Goal: Information Seeking & Learning: Learn about a topic

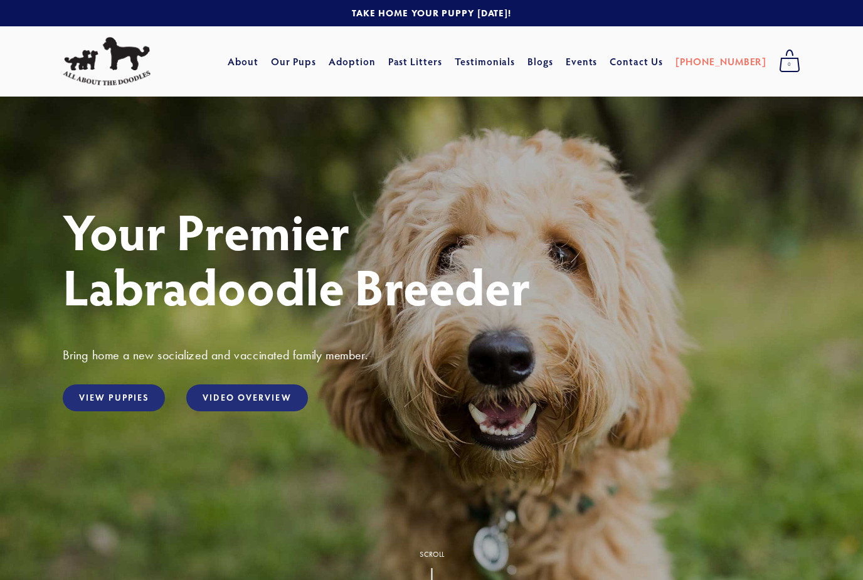
click at [117, 399] on link "View Puppies" at bounding box center [114, 397] width 102 height 27
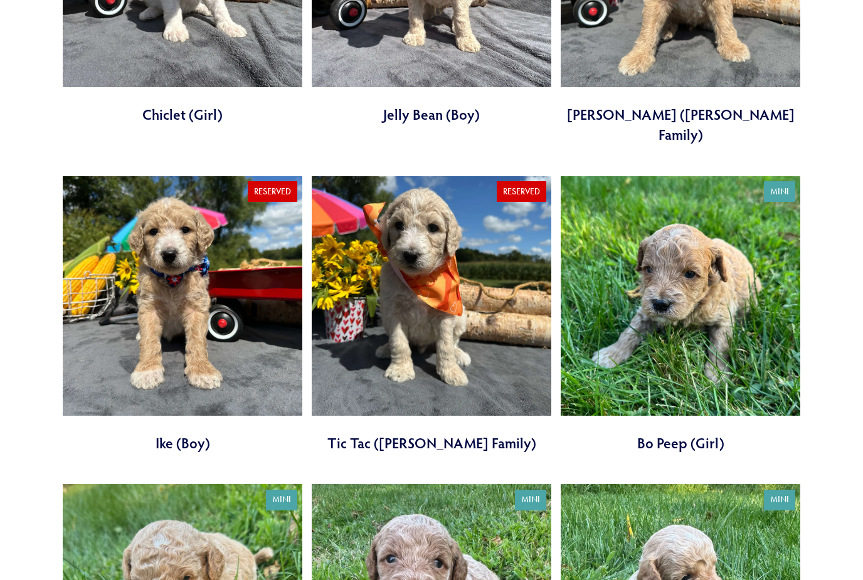
scroll to position [1242, 0]
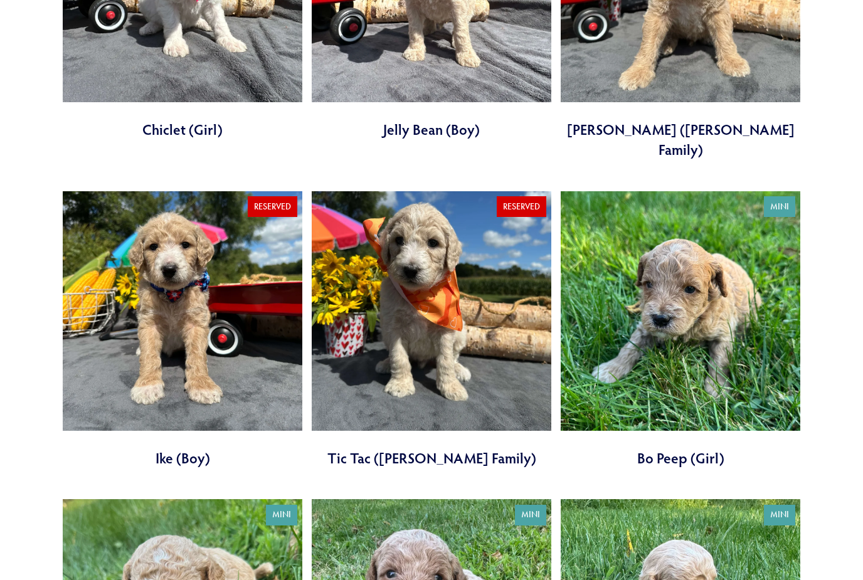
click at [713, 310] on link at bounding box center [679, 330] width 239 height 277
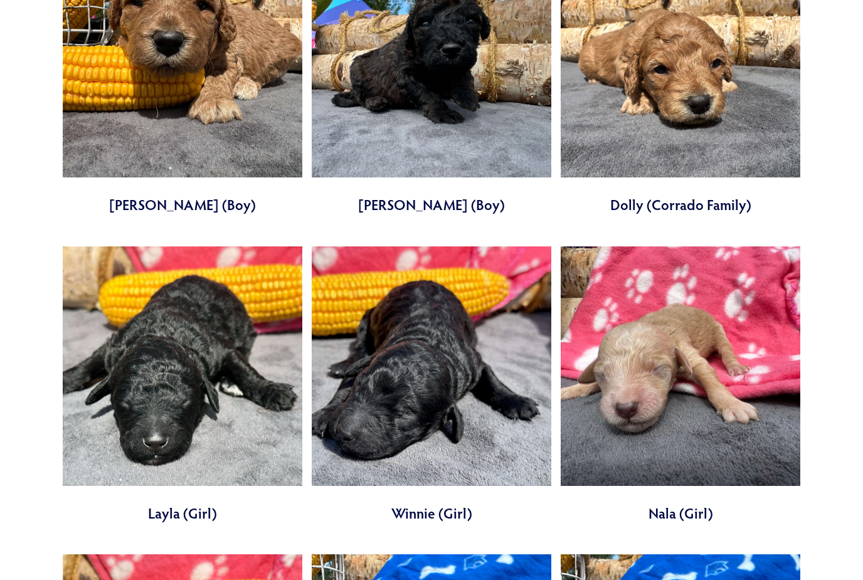
scroll to position [2746, 0]
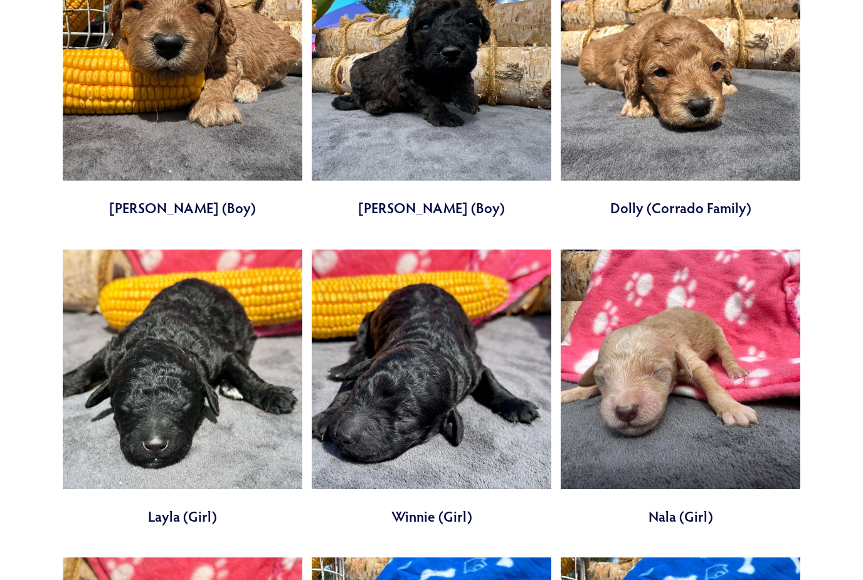
click at [684, 317] on link at bounding box center [679, 388] width 239 height 277
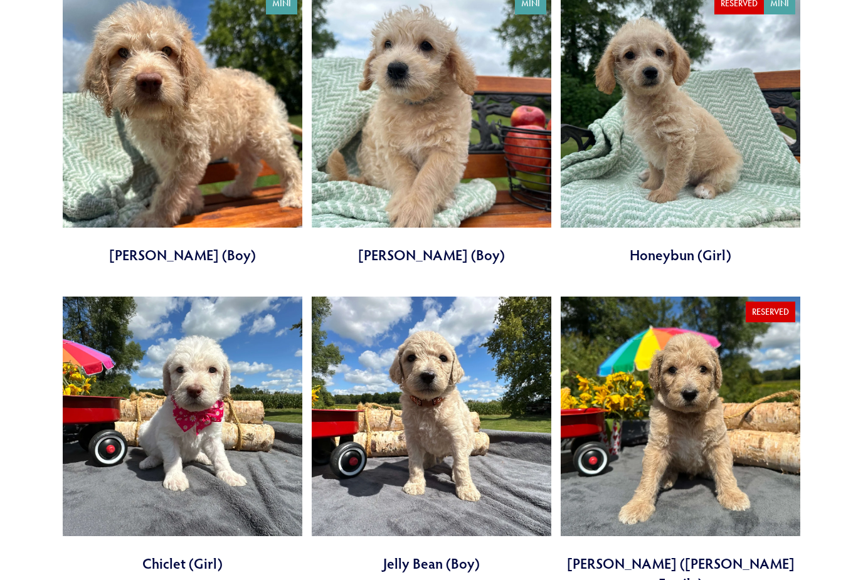
scroll to position [808, 0]
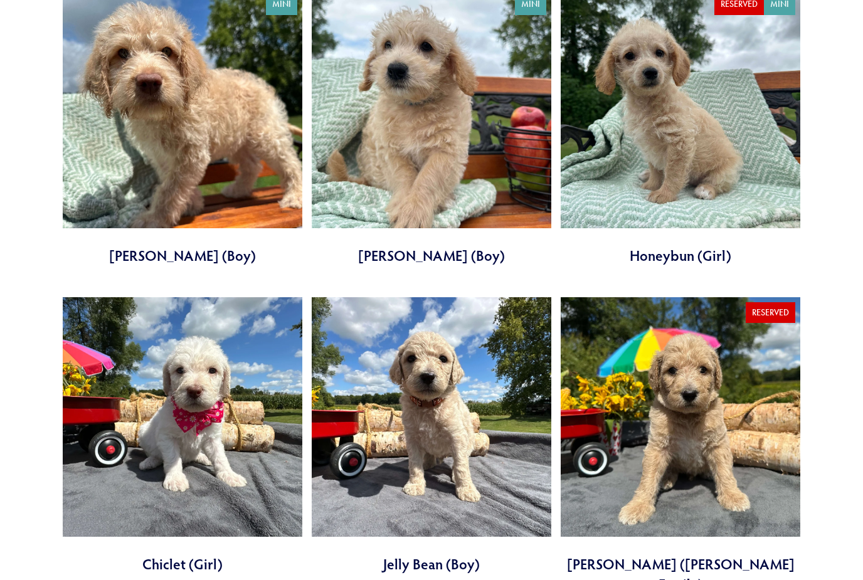
click at [206, 424] on link at bounding box center [182, 435] width 239 height 277
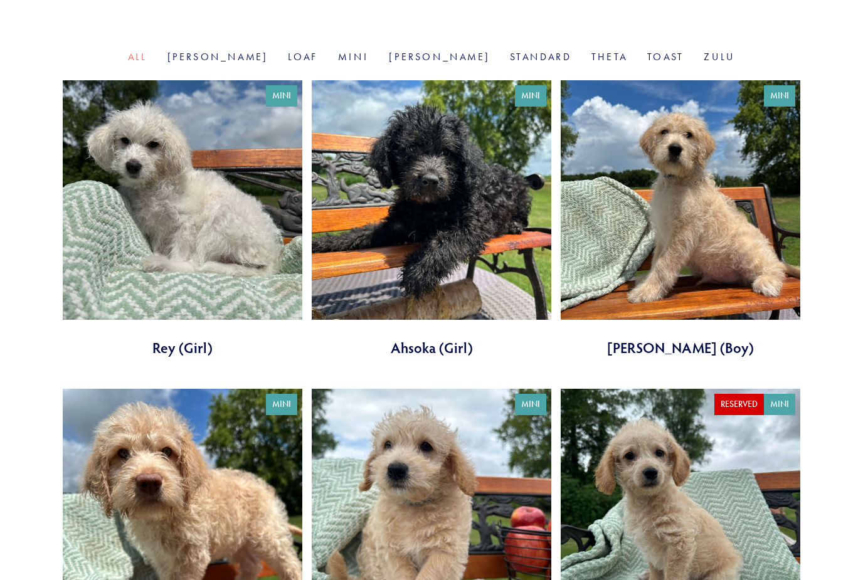
scroll to position [402, 0]
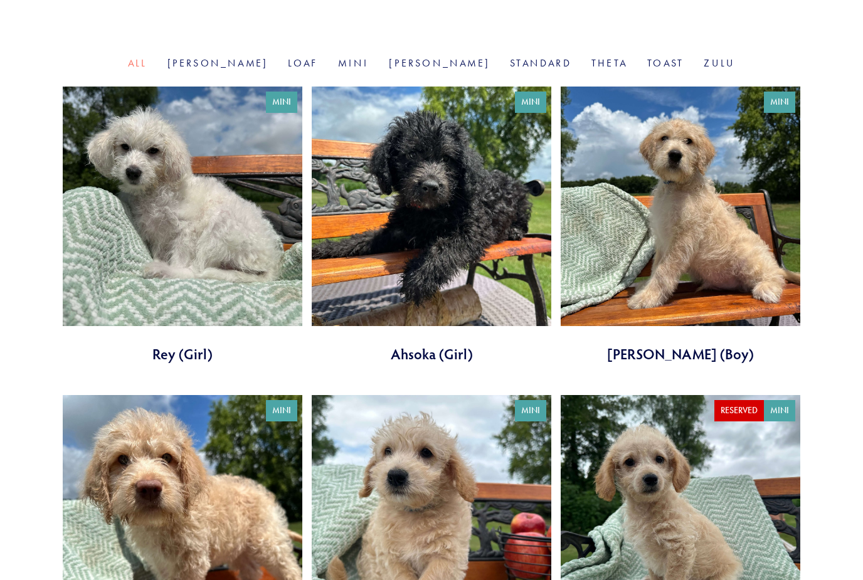
click at [458, 218] on link at bounding box center [431, 225] width 239 height 277
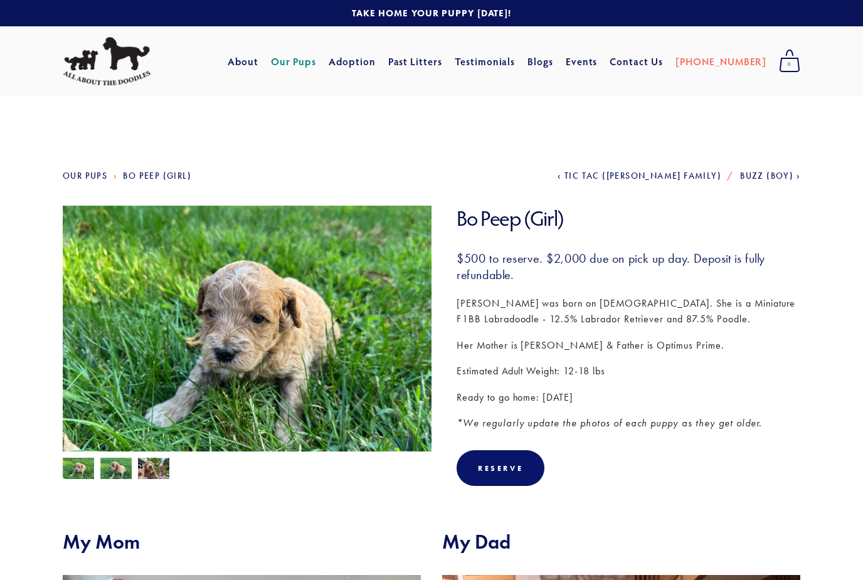
click at [113, 475] on img at bounding box center [115, 470] width 31 height 24
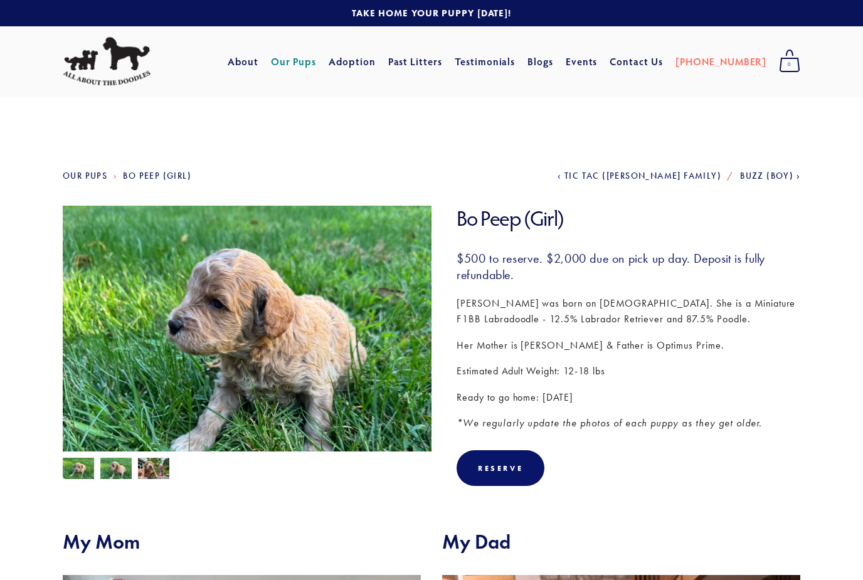
click at [163, 465] on img at bounding box center [153, 470] width 31 height 24
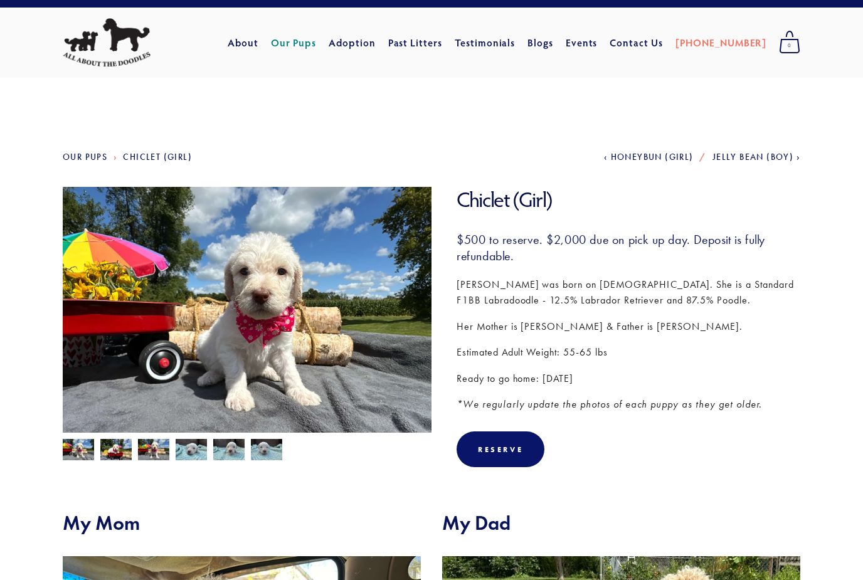
scroll to position [9, 0]
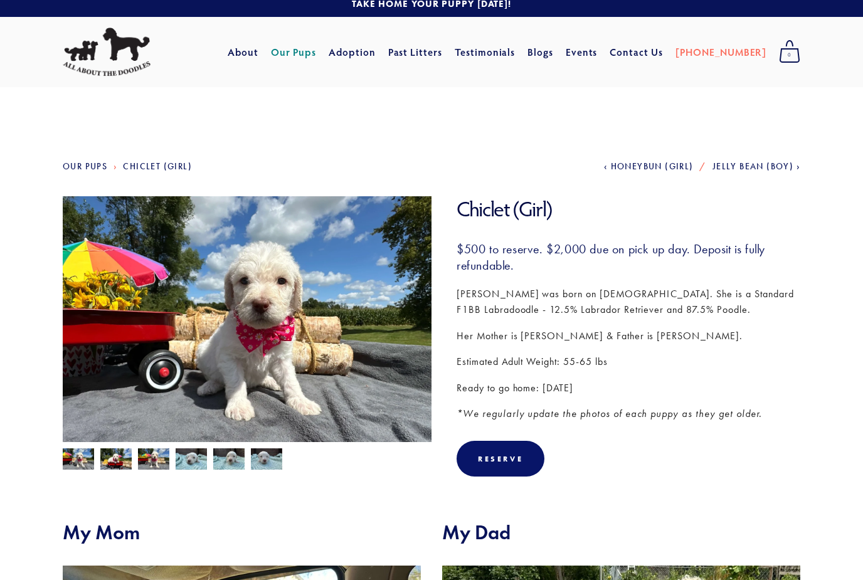
click at [80, 463] on img at bounding box center [78, 460] width 31 height 24
click at [124, 458] on img at bounding box center [115, 460] width 31 height 24
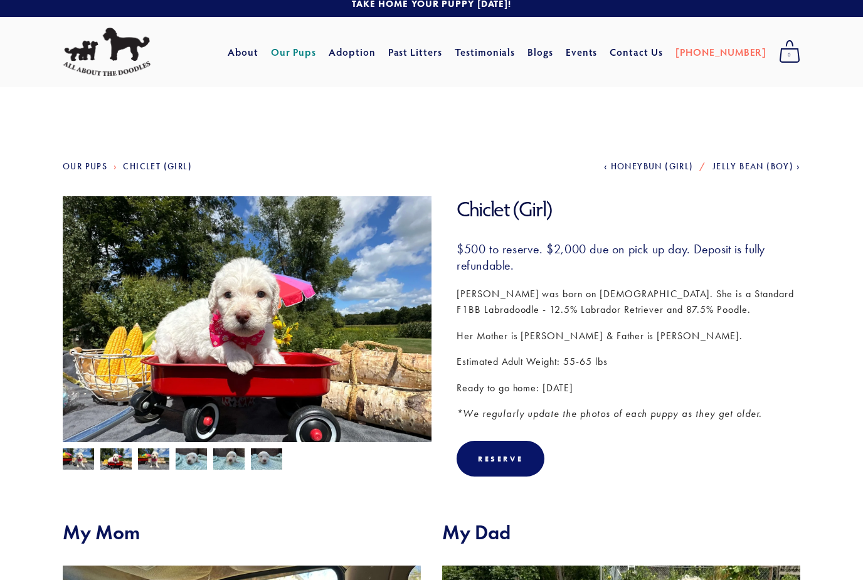
click at [160, 466] on img at bounding box center [153, 460] width 31 height 24
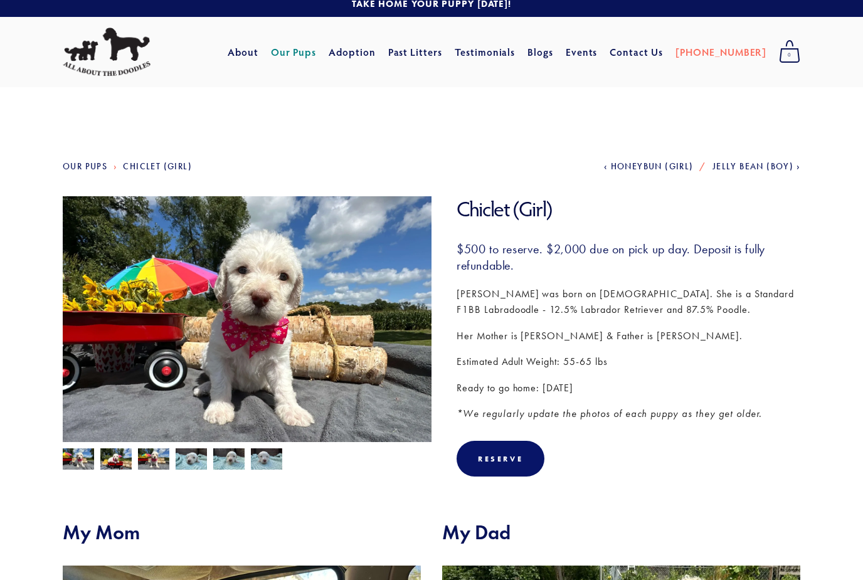
click at [195, 464] on img at bounding box center [191, 459] width 31 height 24
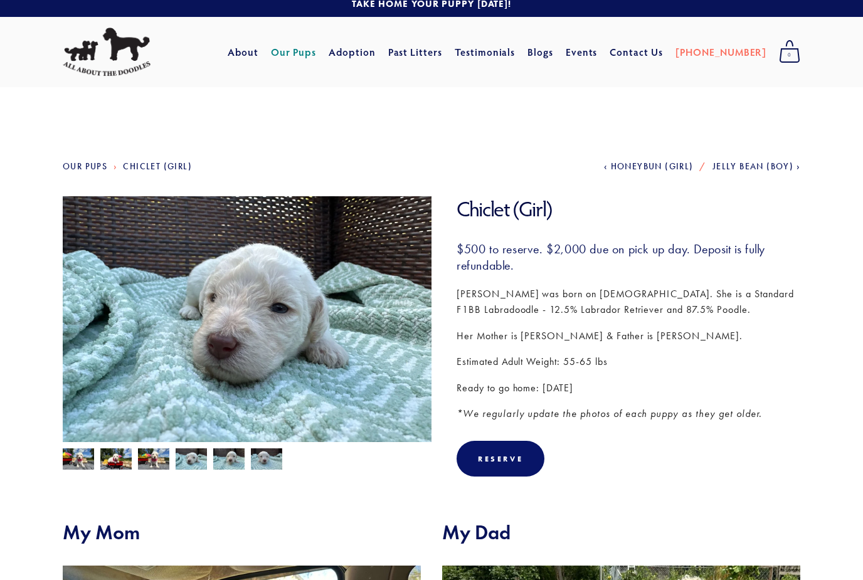
click at [234, 466] on img at bounding box center [228, 460] width 31 height 24
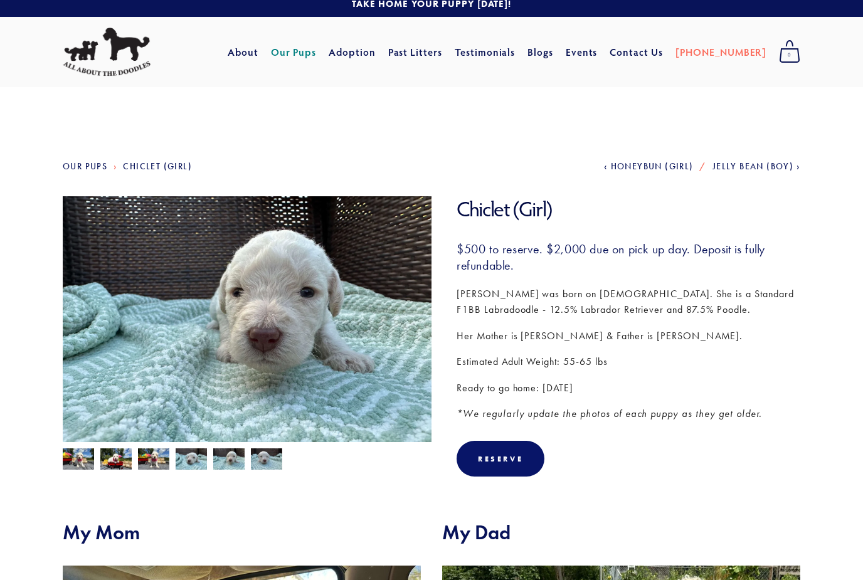
click at [271, 463] on img at bounding box center [266, 460] width 31 height 24
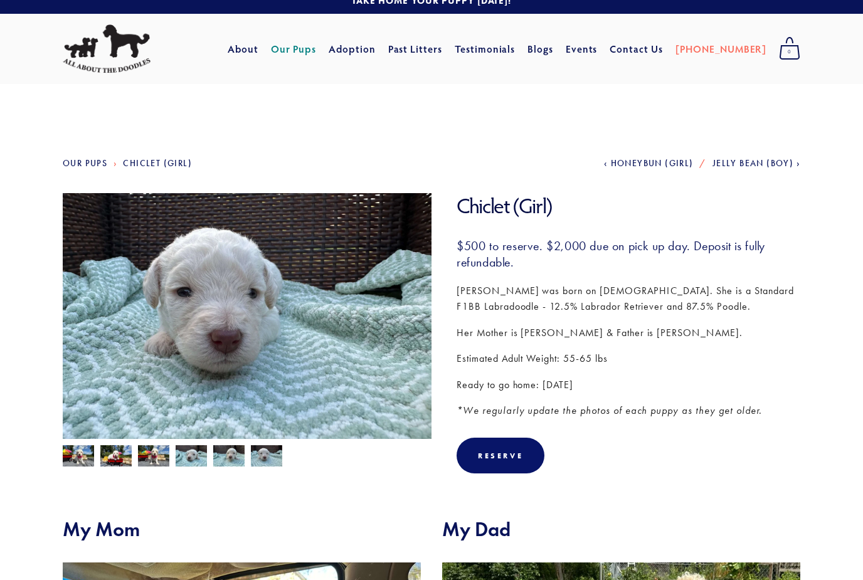
scroll to position [0, 0]
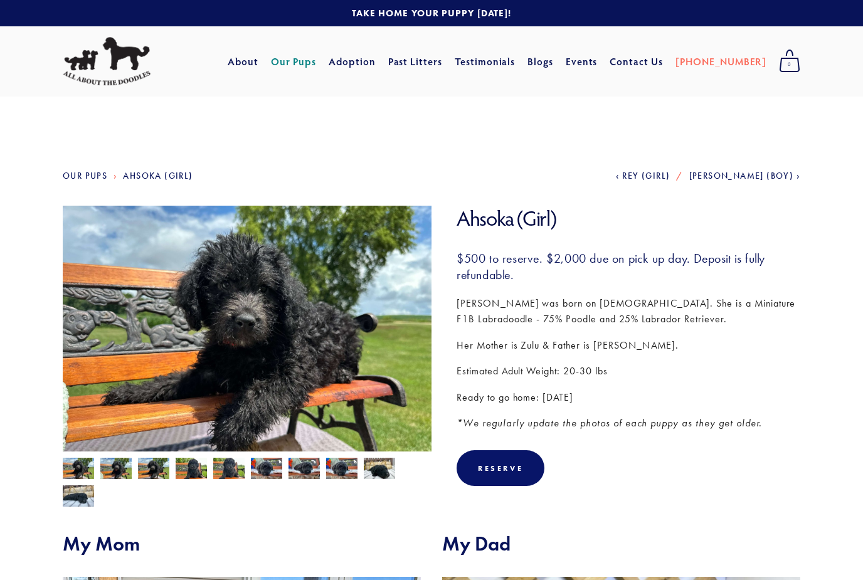
click at [82, 500] on img at bounding box center [78, 496] width 31 height 24
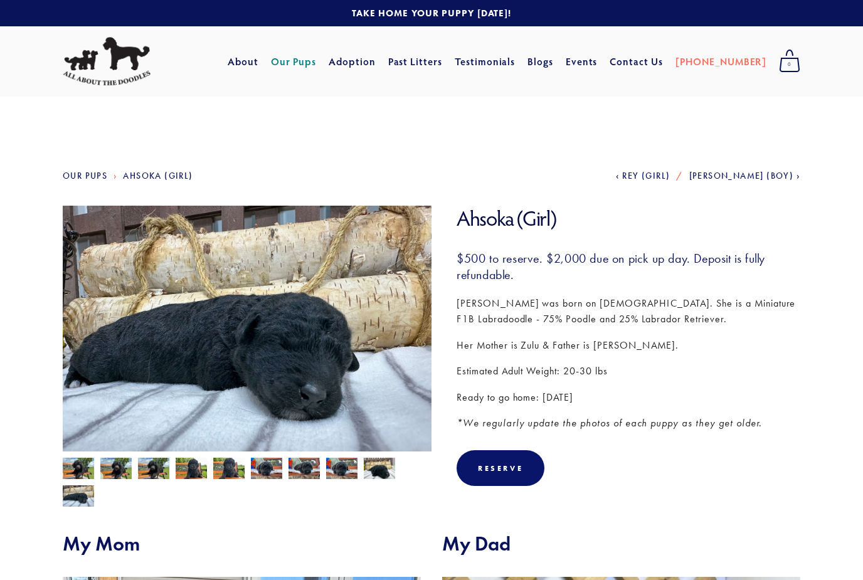
click at [75, 471] on img at bounding box center [78, 470] width 31 height 24
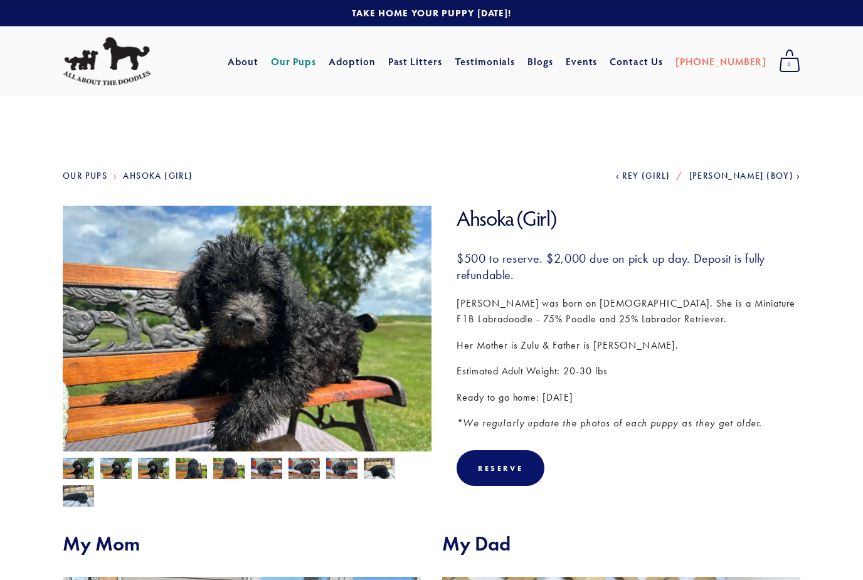
click at [123, 465] on img at bounding box center [115, 470] width 31 height 24
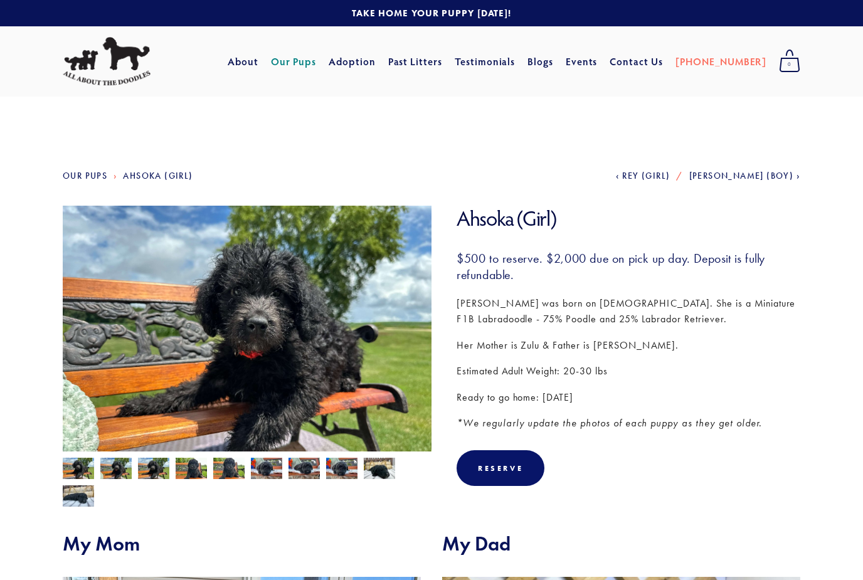
click at [157, 475] on img at bounding box center [153, 470] width 31 height 24
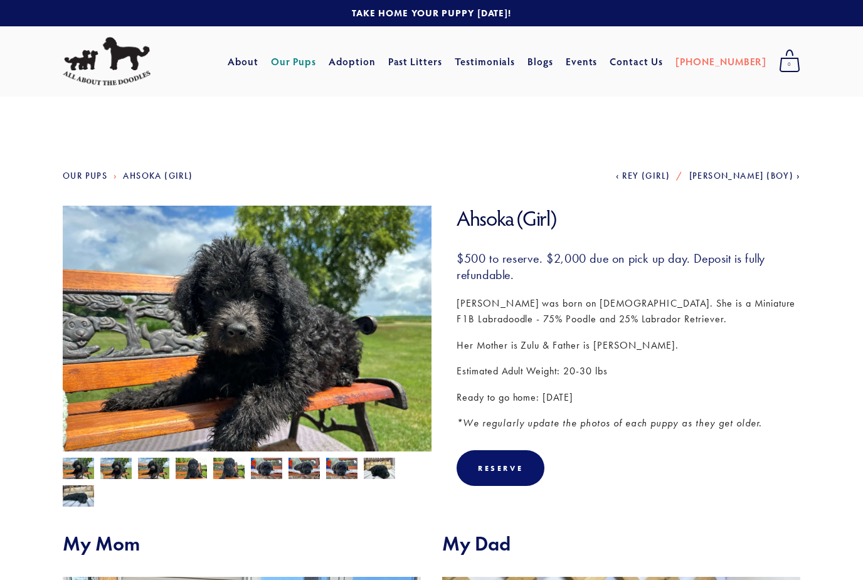
click at [199, 468] on img at bounding box center [191, 470] width 31 height 24
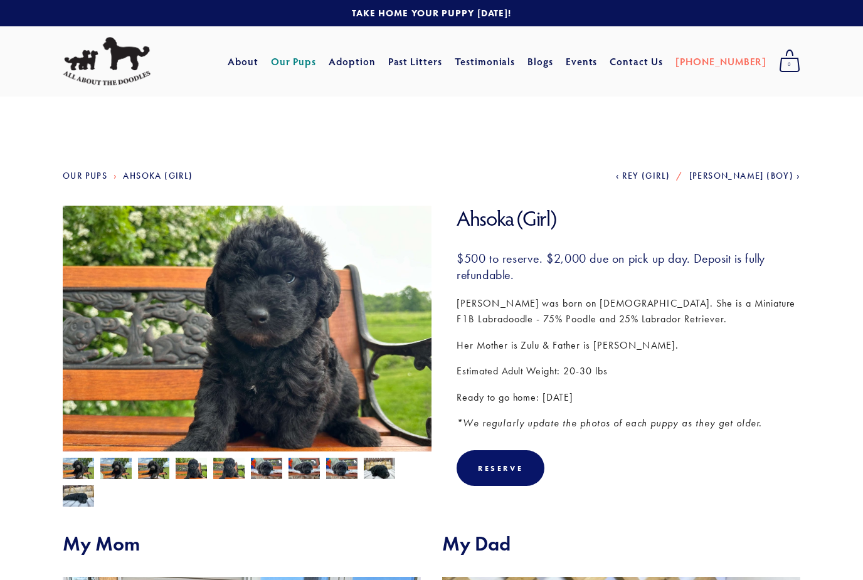
click at [235, 468] on img at bounding box center [228, 470] width 31 height 24
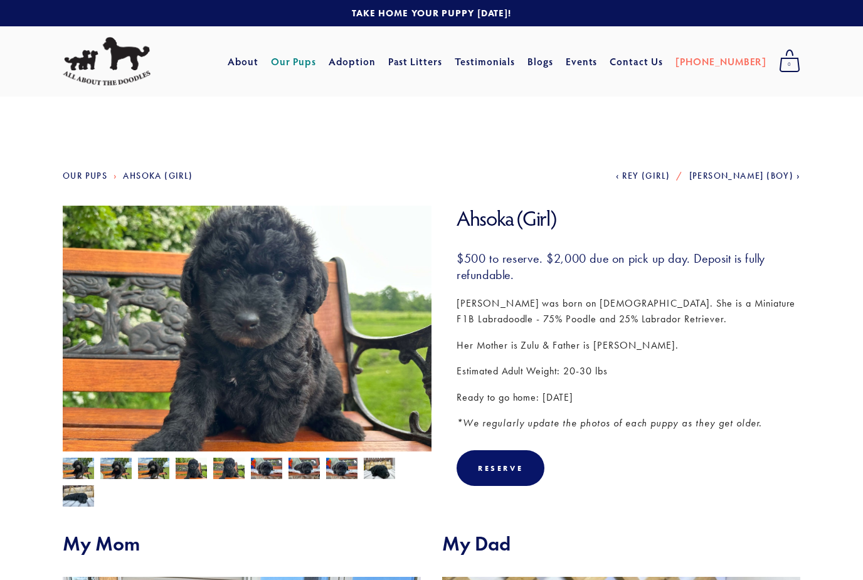
click at [271, 473] on img at bounding box center [266, 468] width 31 height 24
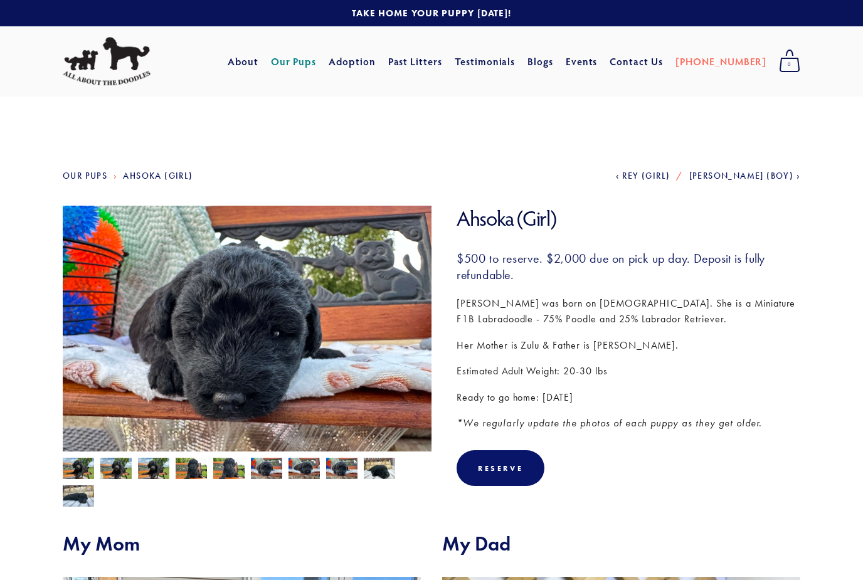
click at [85, 471] on img at bounding box center [78, 470] width 31 height 24
